Goal: Navigation & Orientation: Find specific page/section

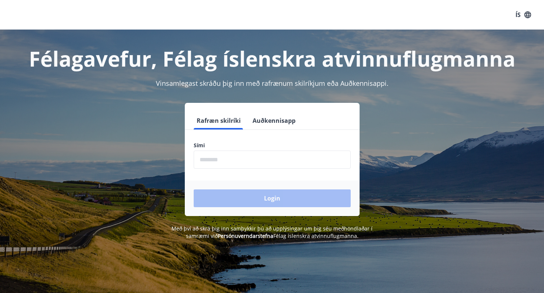
click at [229, 156] on input "phone" at bounding box center [272, 160] width 157 height 18
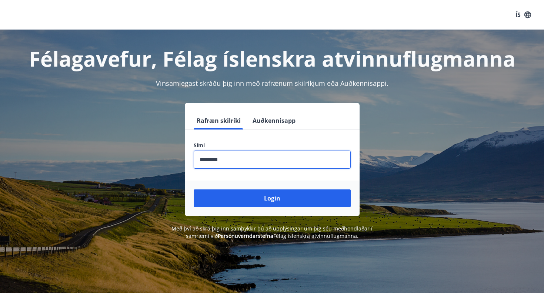
type input "********"
click at [272, 198] on button "Login" at bounding box center [272, 199] width 157 height 18
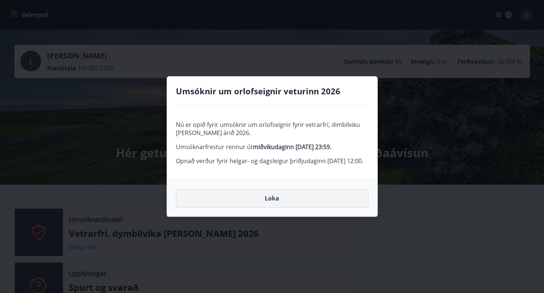
click at [271, 208] on button "Loka" at bounding box center [272, 198] width 192 height 19
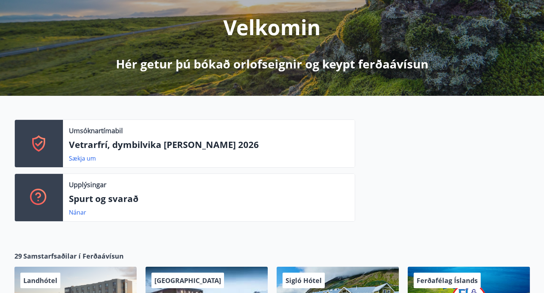
scroll to position [86, 0]
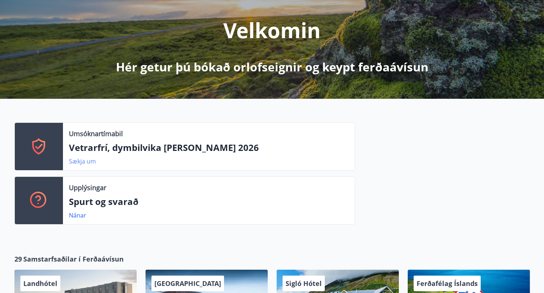
click at [87, 162] on link "Sækja um" at bounding box center [82, 161] width 27 height 8
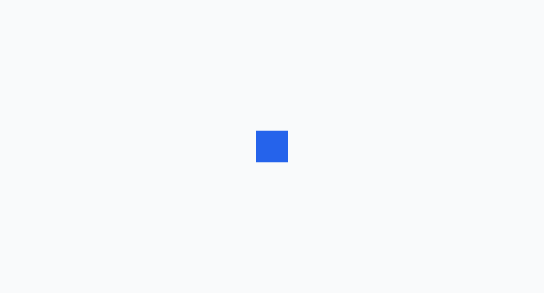
click at [87, 162] on div at bounding box center [272, 146] width 544 height 293
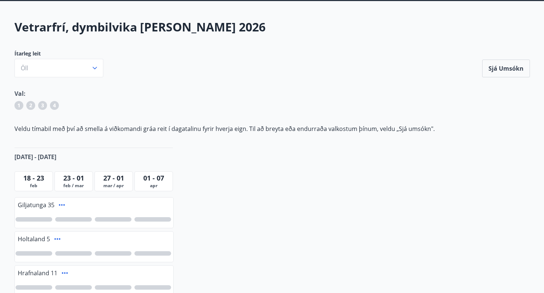
scroll to position [38, 0]
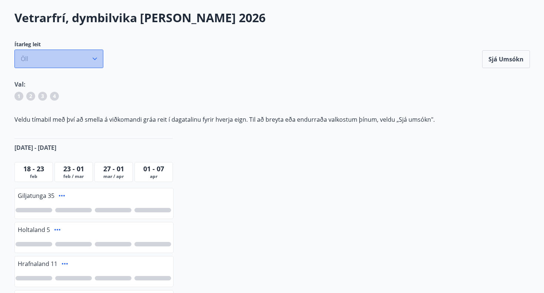
click at [95, 60] on icon "button" at bounding box center [94, 58] width 7 height 7
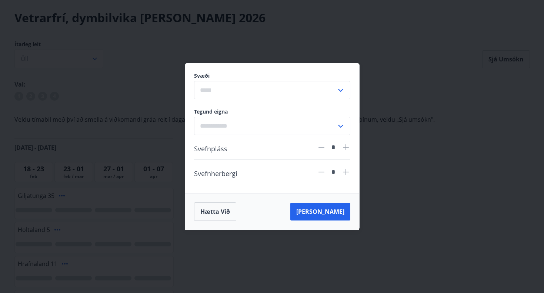
click at [150, 62] on div "Svæði ​ Tegund eigna ​ Svefnpláss * Svefnherbergi * Hætta við [PERSON_NAME]" at bounding box center [272, 146] width 544 height 293
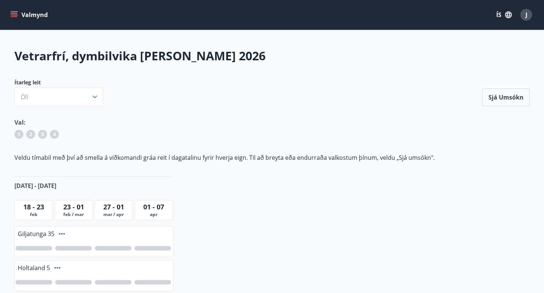
scroll to position [0, 0]
click at [13, 12] on icon "menu" at bounding box center [15, 11] width 8 height 1
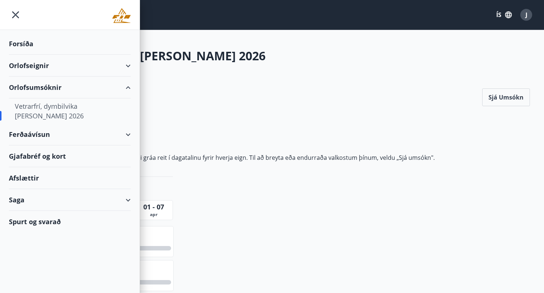
click at [225, 91] on div "Ítarleg leit [PERSON_NAME] umsókn" at bounding box center [271, 92] width 515 height 27
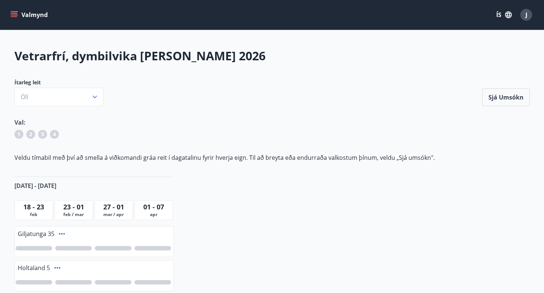
click at [13, 16] on icon "menu" at bounding box center [14, 16] width 7 height 1
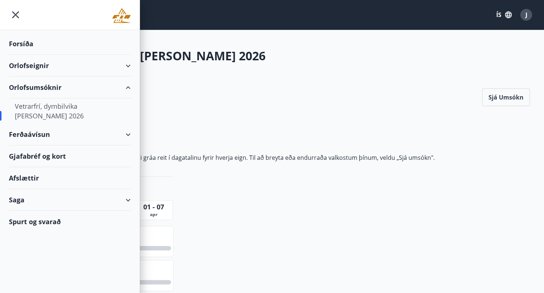
click at [20, 46] on div "Forsíða" at bounding box center [70, 44] width 122 height 22
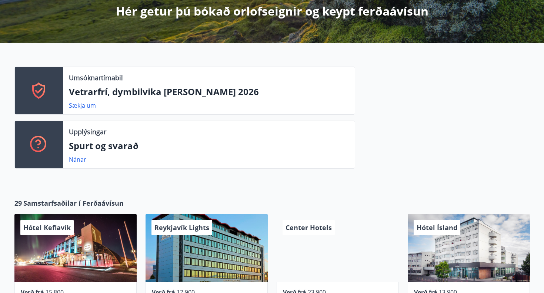
scroll to position [144, 0]
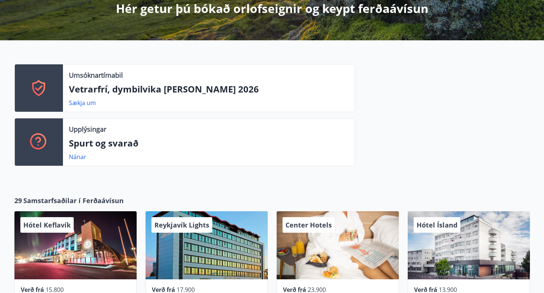
click at [88, 143] on p "Spurt og svarað" at bounding box center [209, 143] width 280 height 13
click at [78, 157] on link "Nánar" at bounding box center [77, 157] width 17 height 8
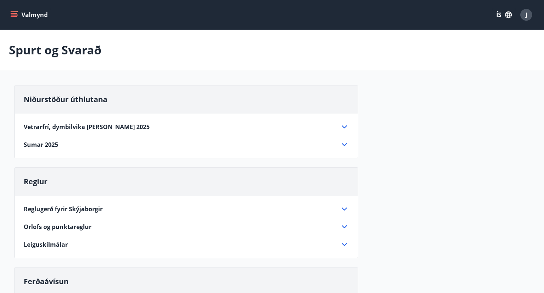
click at [343, 128] on icon at bounding box center [344, 127] width 9 height 9
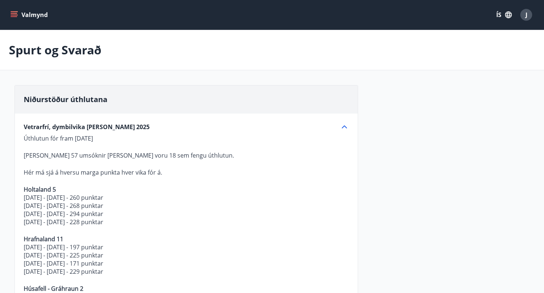
click at [343, 128] on icon at bounding box center [344, 127] width 9 height 9
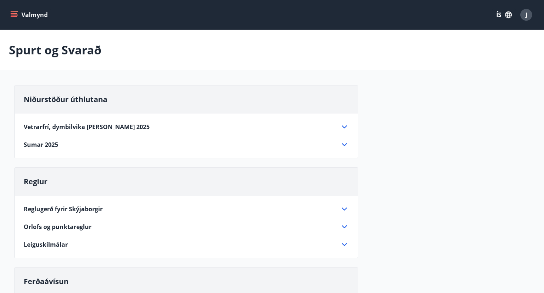
click at [344, 122] on div "Vetrarfrí, dymbilvika [PERSON_NAME] 2025 Úthlutun fór fram [DATE] [PERSON_NAME]…" at bounding box center [186, 132] width 343 height 36
click at [343, 126] on icon at bounding box center [344, 127] width 9 height 9
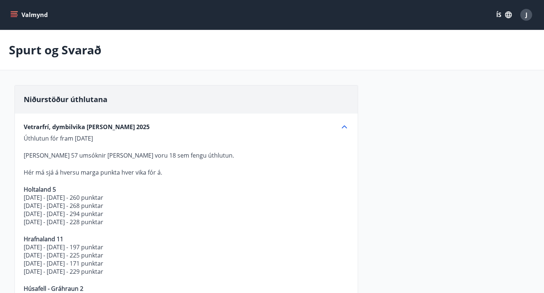
click at [343, 126] on icon at bounding box center [344, 127] width 9 height 9
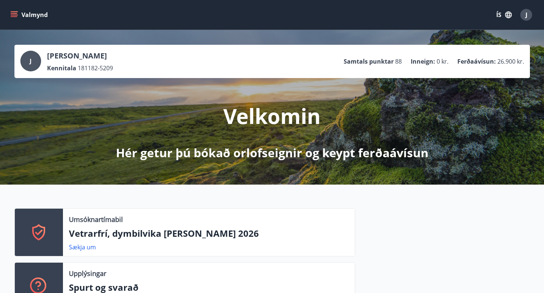
click at [17, 11] on icon "menu" at bounding box center [13, 14] width 7 height 7
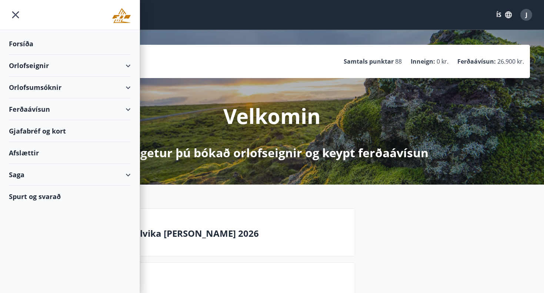
click at [38, 153] on div "Afslættir" at bounding box center [70, 153] width 122 height 22
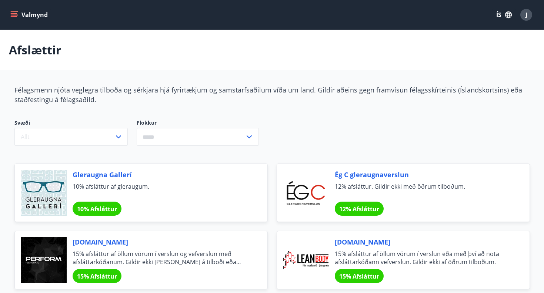
click at [19, 14] on button "Valmynd" at bounding box center [30, 14] width 42 height 13
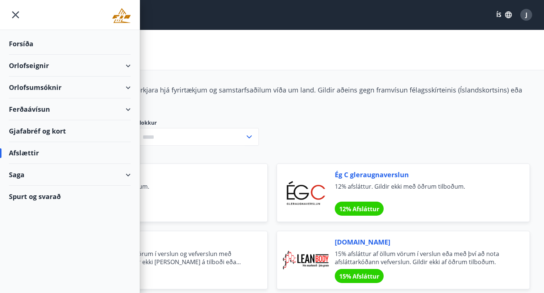
click at [26, 43] on div "Forsíða" at bounding box center [70, 44] width 122 height 22
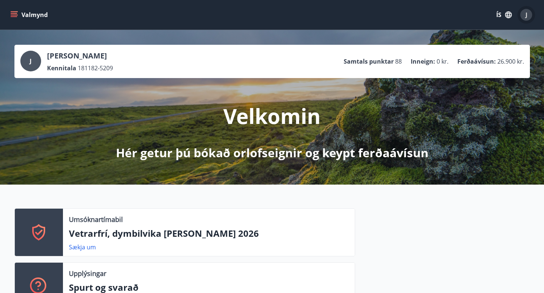
click at [525, 15] on span "J" at bounding box center [526, 15] width 2 height 8
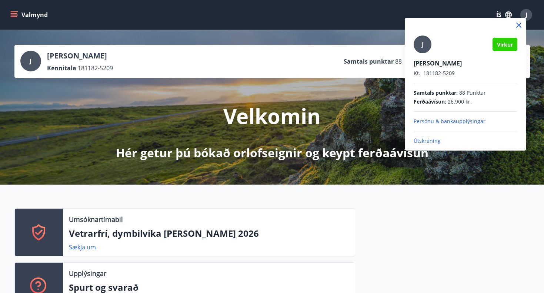
click at [432, 139] on p "Útskráning" at bounding box center [465, 140] width 104 height 7
